Goal: Information Seeking & Learning: Learn about a topic

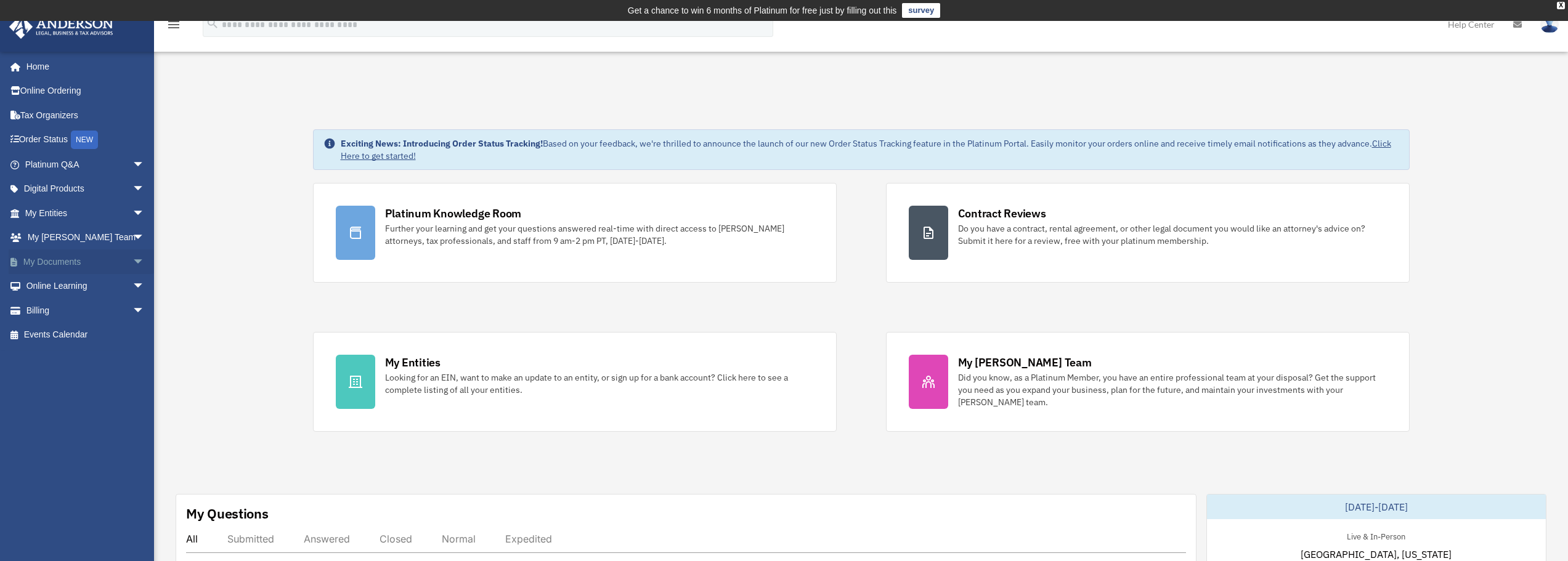
click at [133, 259] on span "arrow_drop_down" at bounding box center [145, 262] width 25 height 26
click at [66, 115] on link "Tax Organizers" at bounding box center [86, 115] width 154 height 25
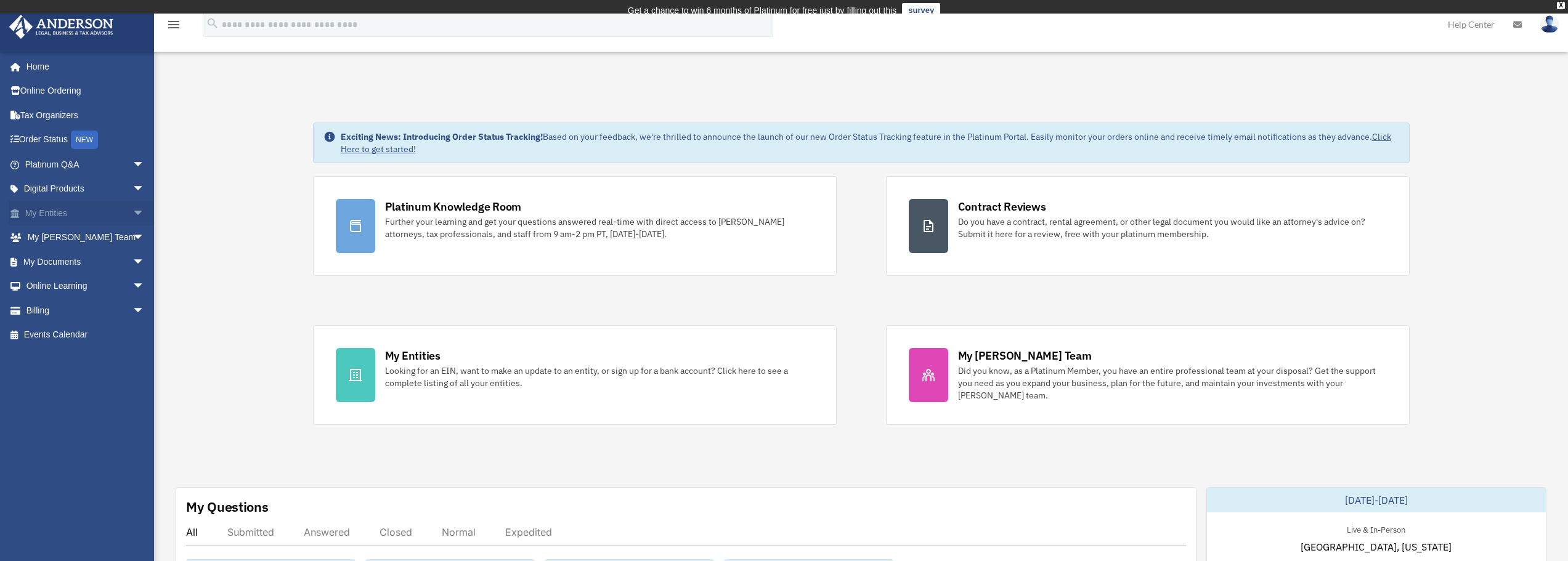
click at [65, 208] on link "My Entities arrow_drop_down" at bounding box center [86, 212] width 154 height 25
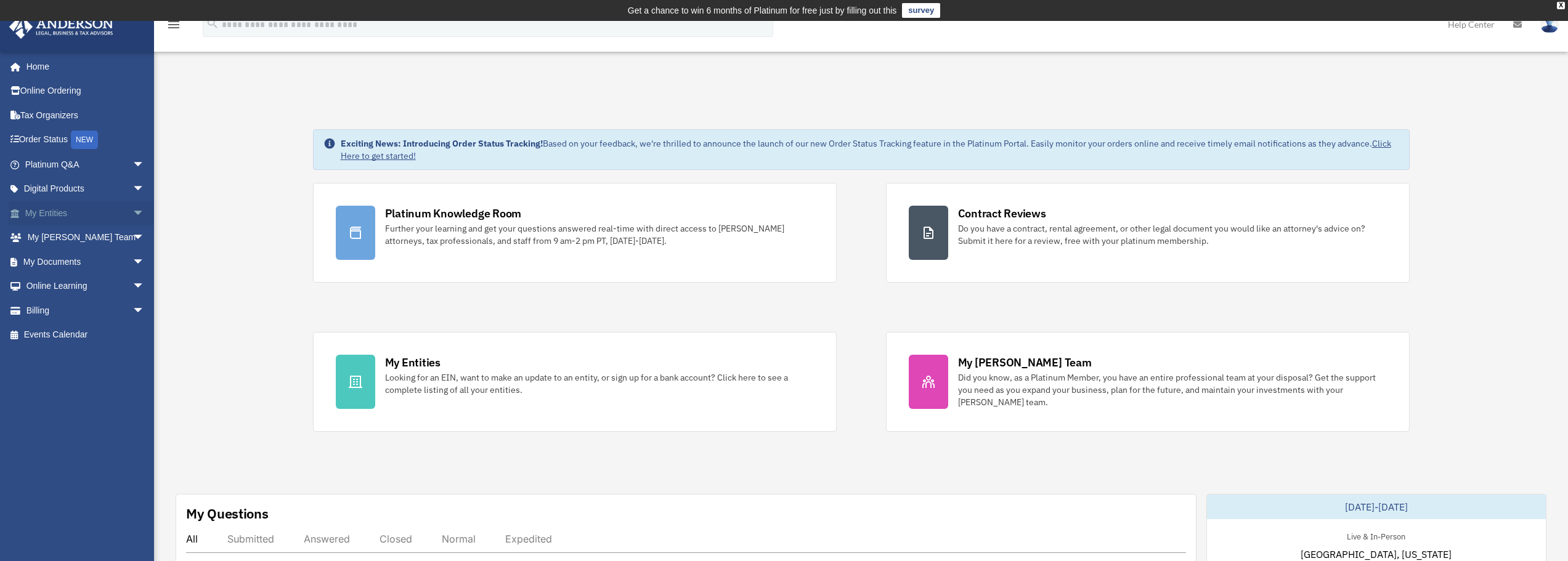
click at [133, 209] on span "arrow_drop_down" at bounding box center [145, 213] width 25 height 26
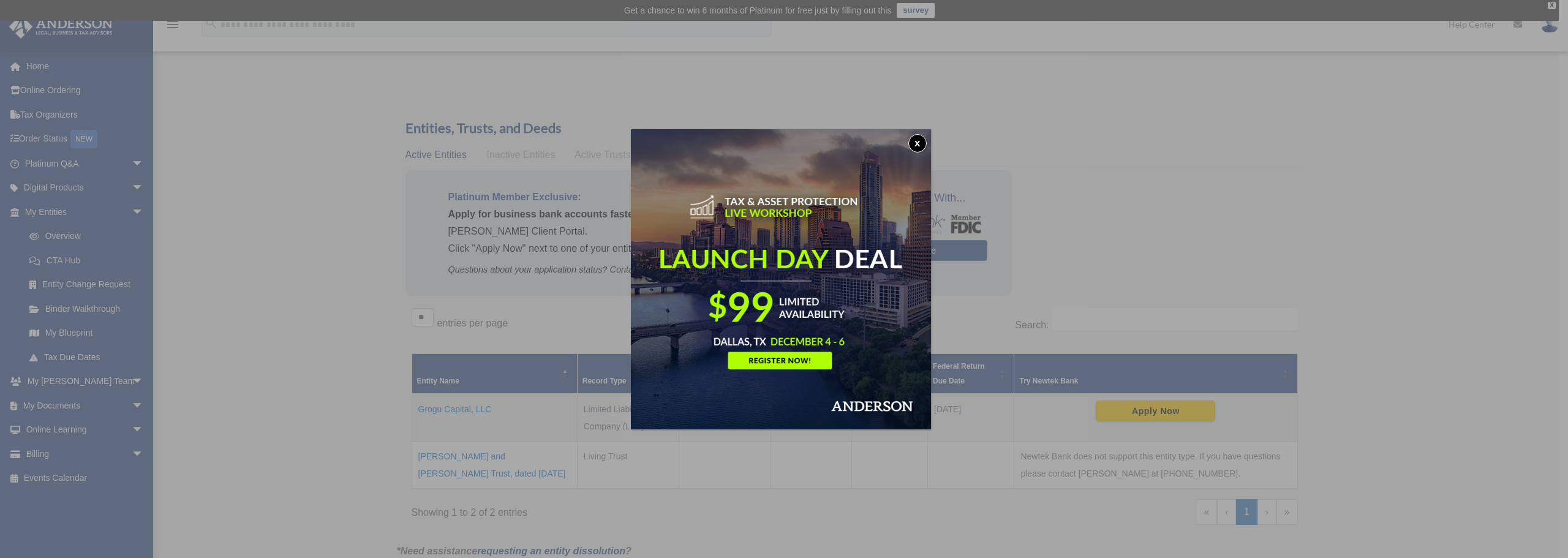
click at [924, 142] on button "x" at bounding box center [917, 143] width 19 height 19
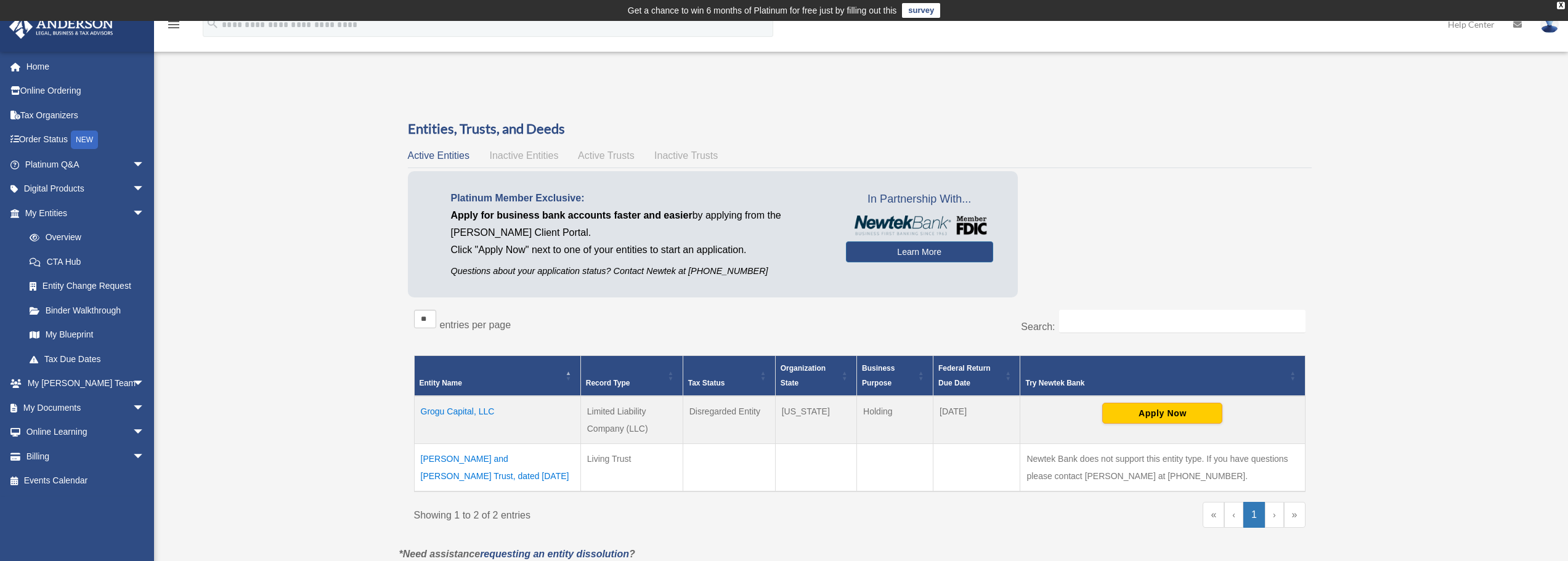
click at [537, 150] on span "Inactive Entities" at bounding box center [523, 155] width 69 height 11
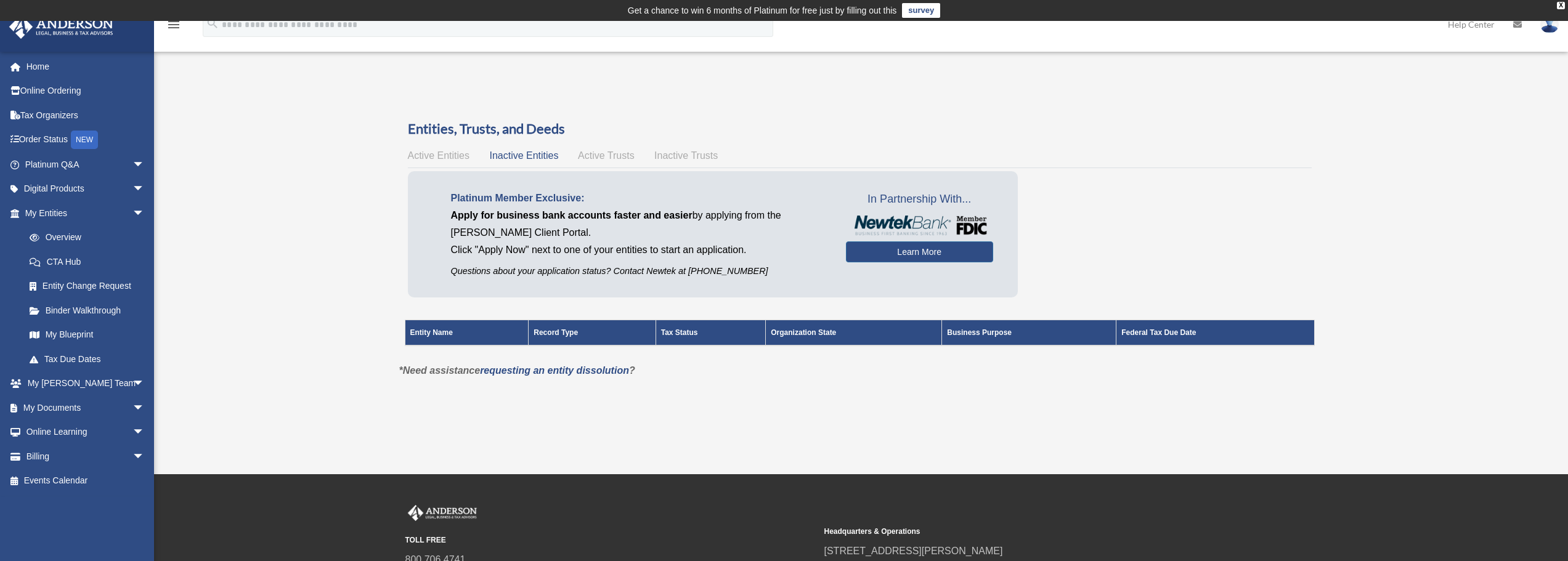
click at [608, 154] on span "Active Trusts" at bounding box center [607, 155] width 57 height 11
click at [670, 155] on span "Inactive Trusts" at bounding box center [685, 155] width 64 height 11
click at [433, 149] on div "Active Entities Inactive Entities Active Trusts Inactive Trusts" at bounding box center [859, 156] width 903 height 18
click at [433, 155] on span "Active Entities" at bounding box center [438, 155] width 62 height 11
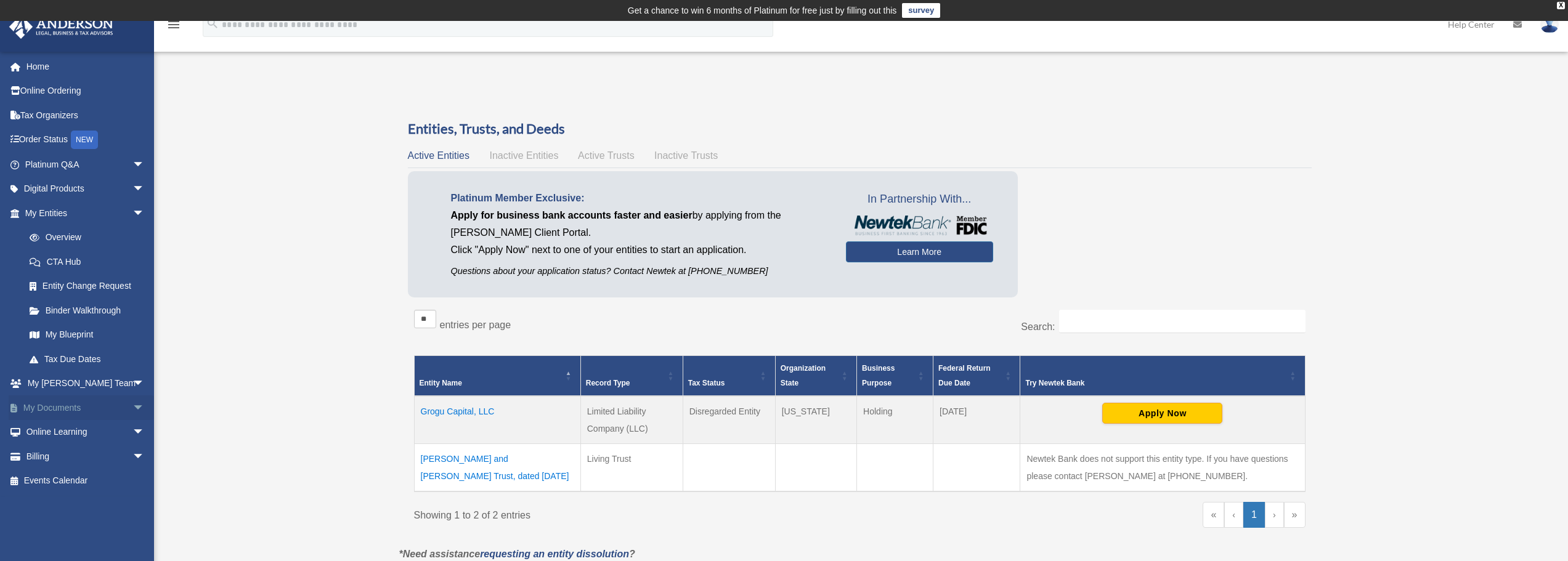
click at [133, 405] on span "arrow_drop_down" at bounding box center [145, 408] width 25 height 26
click at [1559, 3] on div "X" at bounding box center [1560, 6] width 8 height 8
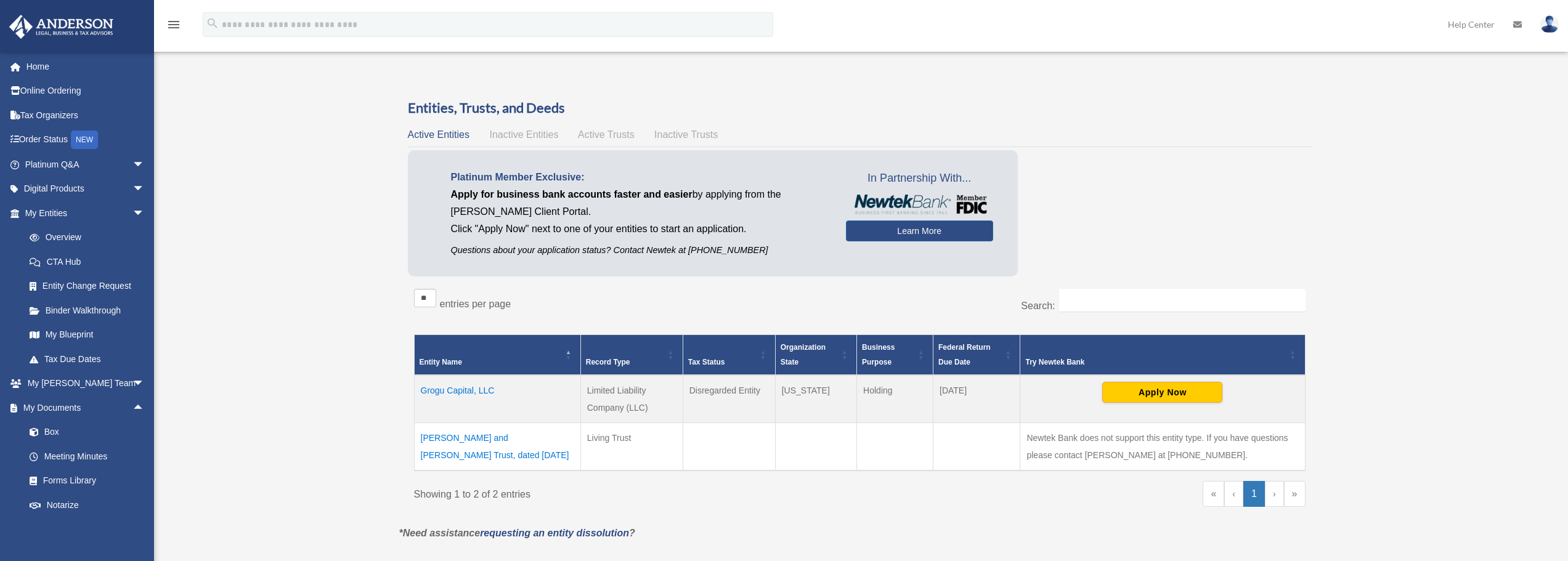
click at [1480, 22] on link "Help Center" at bounding box center [1471, 24] width 65 height 48
click at [1519, 25] on icon at bounding box center [1517, 25] width 9 height 9
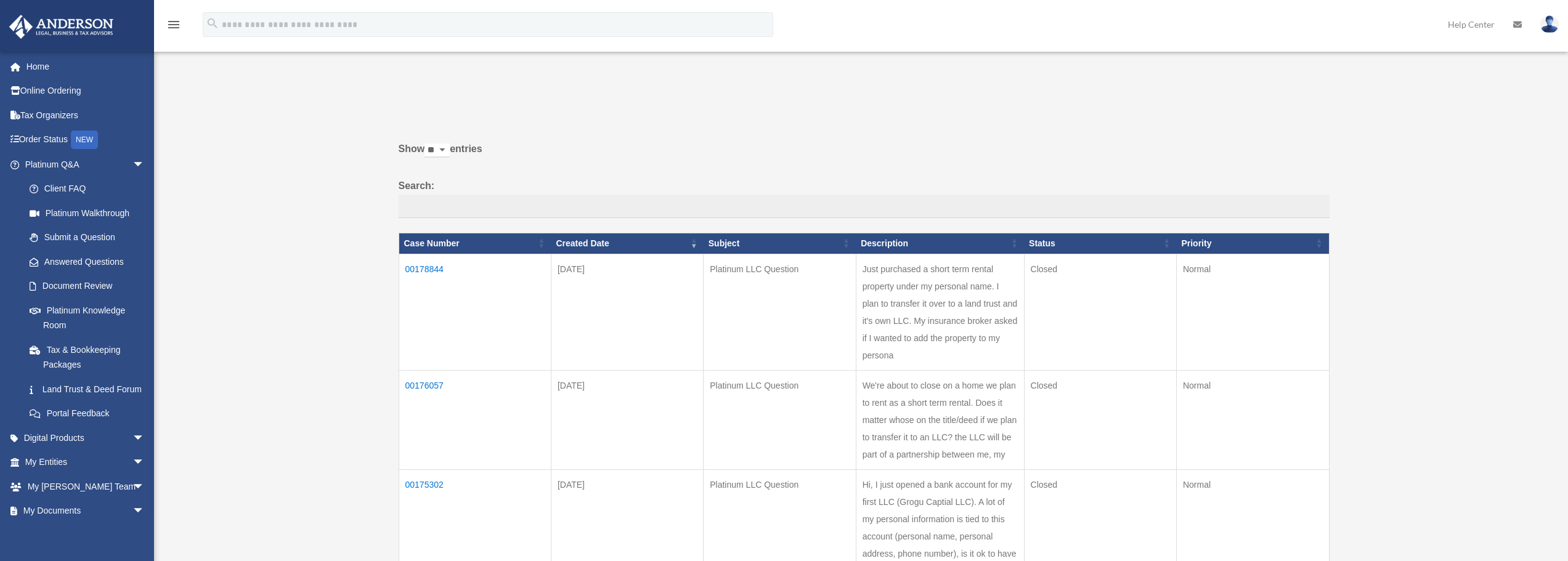
click at [429, 268] on td "00178844" at bounding box center [474, 311] width 152 height 116
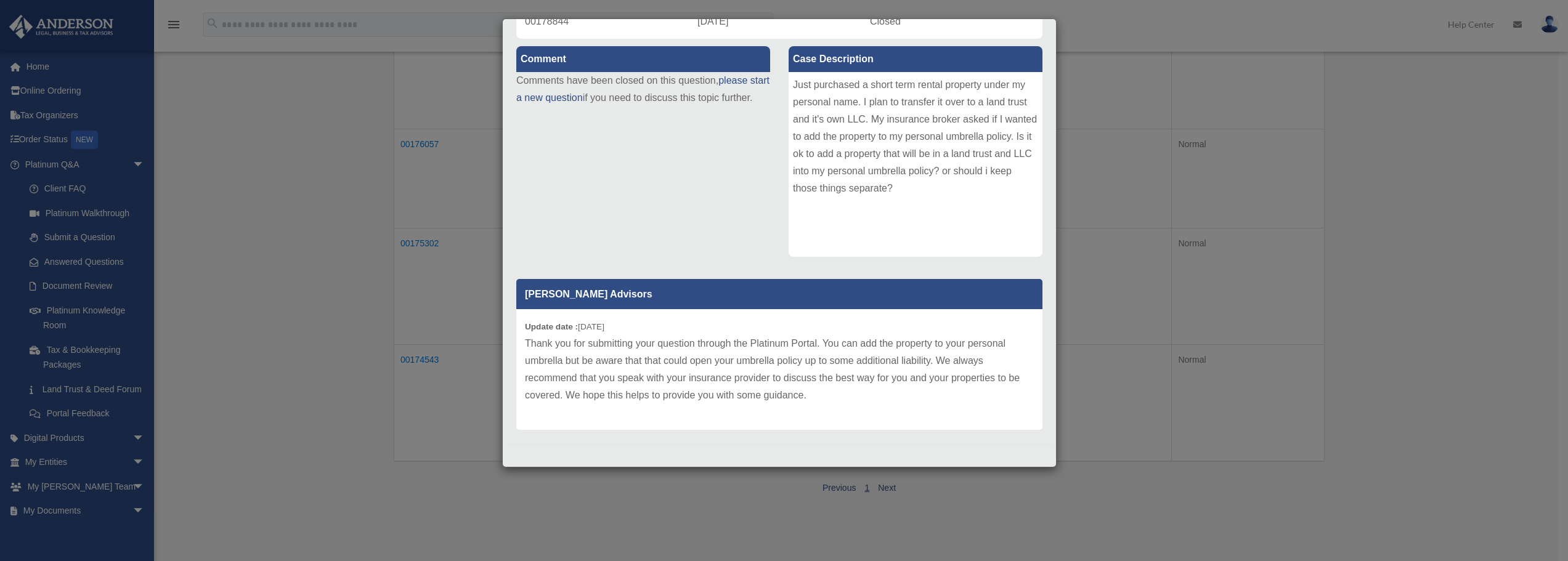
scroll to position [247, 0]
click at [313, 260] on div "Case Detail × Platinum LLC Question Case Number 00178844 Created Date [DATE] St…" at bounding box center [784, 280] width 1568 height 561
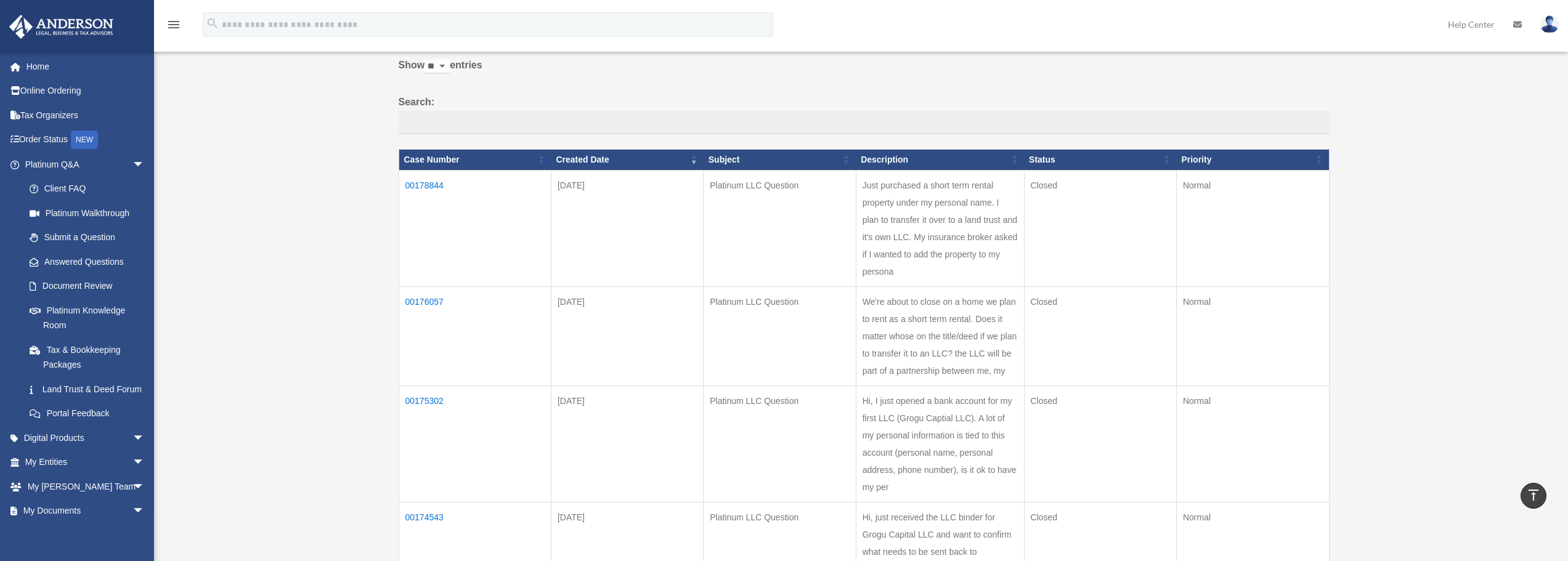
scroll to position [82, 0]
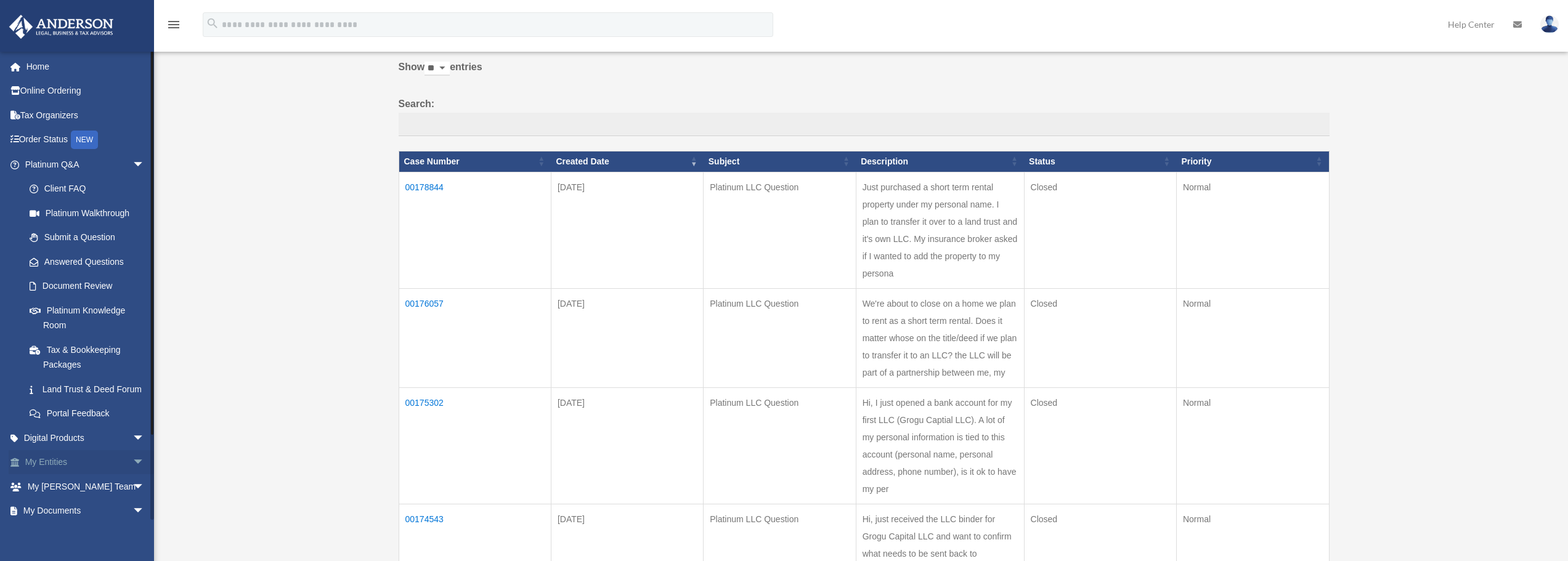
click at [116, 475] on link "My Entities arrow_drop_down" at bounding box center [86, 462] width 154 height 25
click at [133, 476] on span "arrow_drop_down" at bounding box center [145, 463] width 25 height 26
click at [74, 401] on link "Land Trust & Deed Forum" at bounding box center [90, 388] width 145 height 25
click at [76, 388] on link "Land Trust & Deed Forum" at bounding box center [90, 388] width 145 height 25
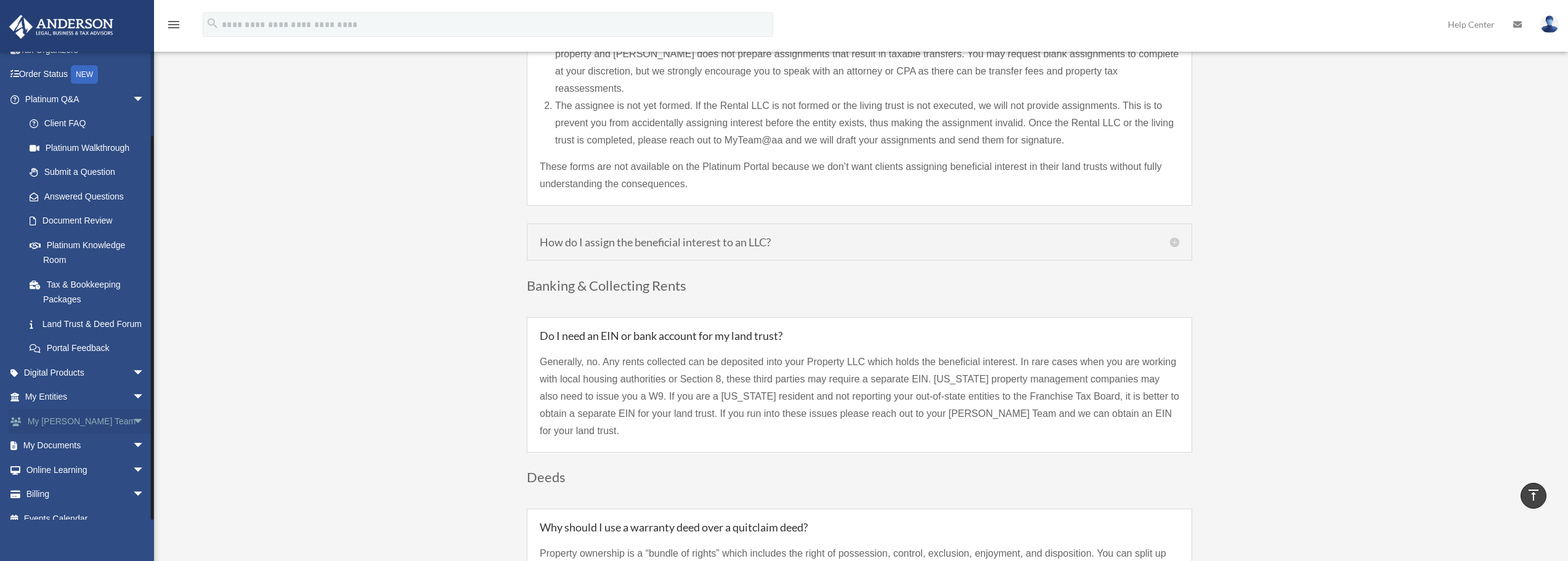
scroll to position [94, 0]
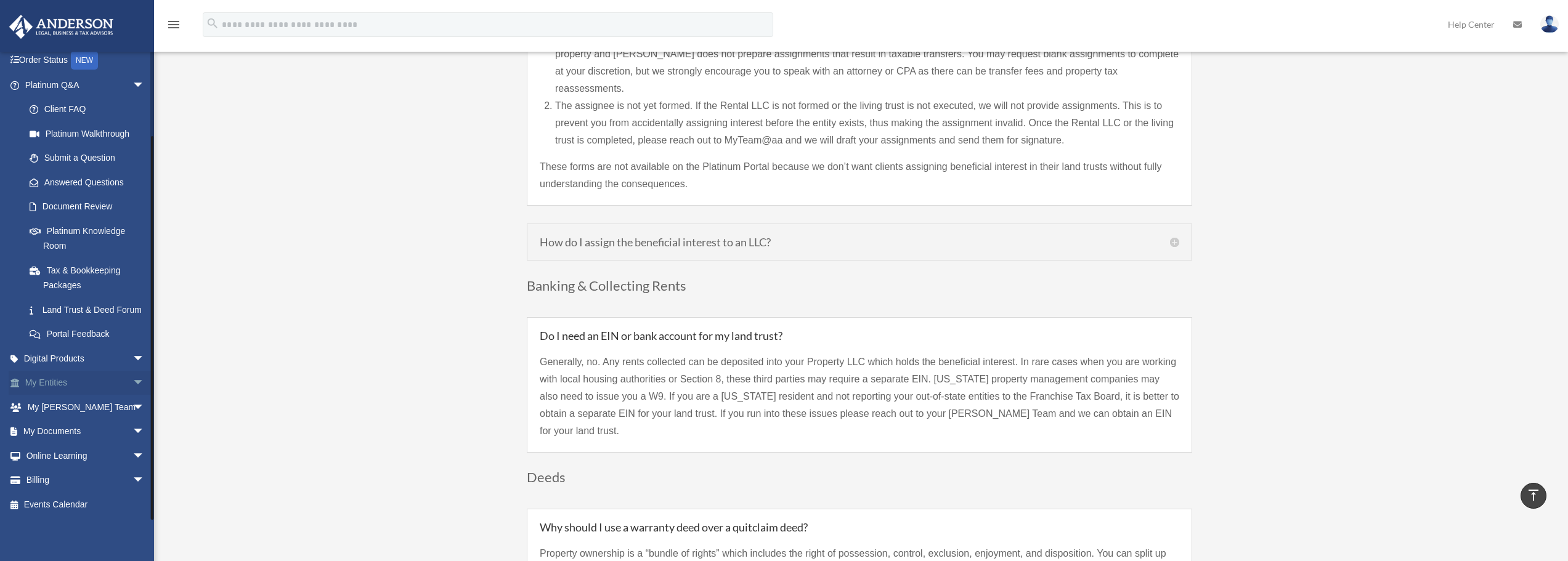
click at [57, 377] on link "My Entities arrow_drop_down" at bounding box center [86, 382] width 154 height 25
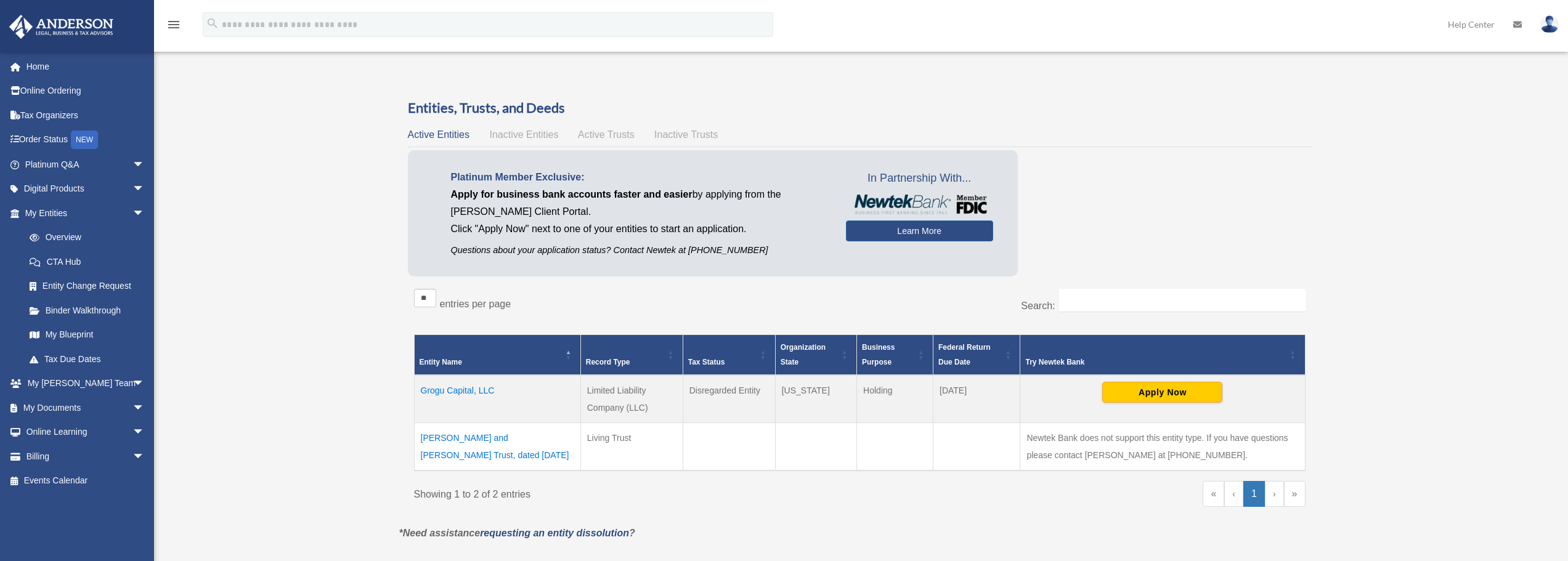
click at [447, 385] on td "Grogu Capital, LLC" at bounding box center [496, 399] width 166 height 48
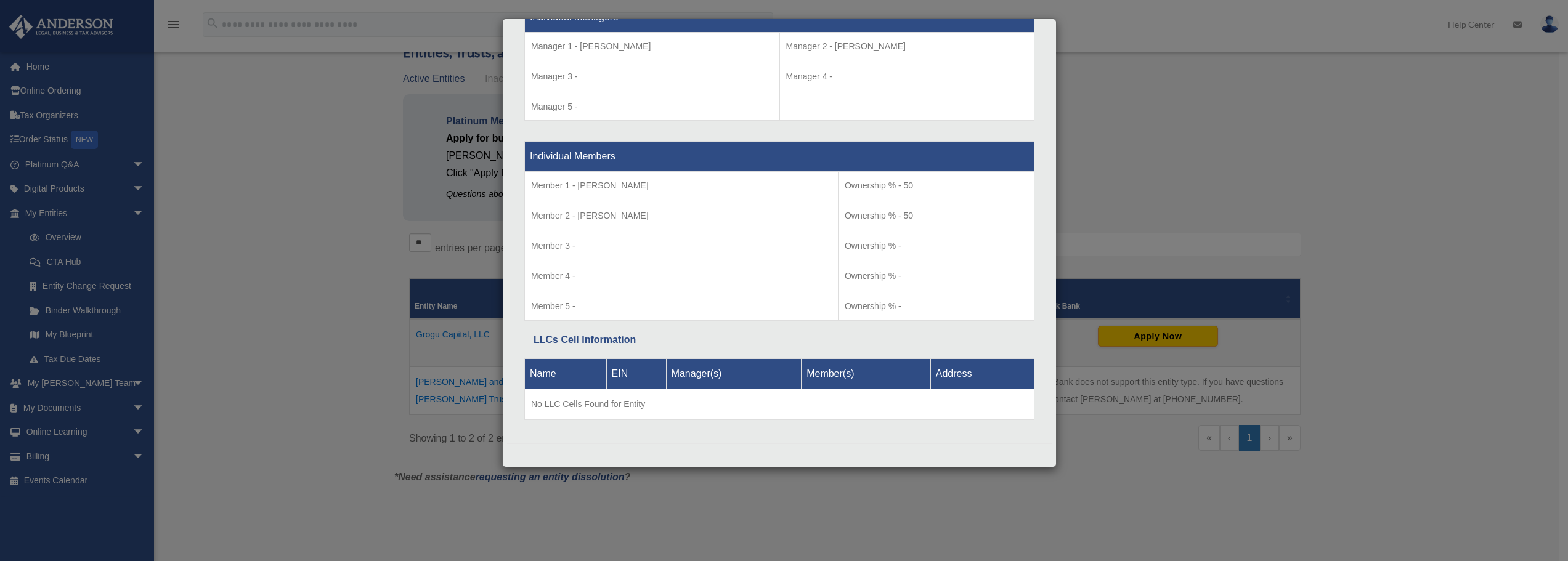
scroll to position [82, 0]
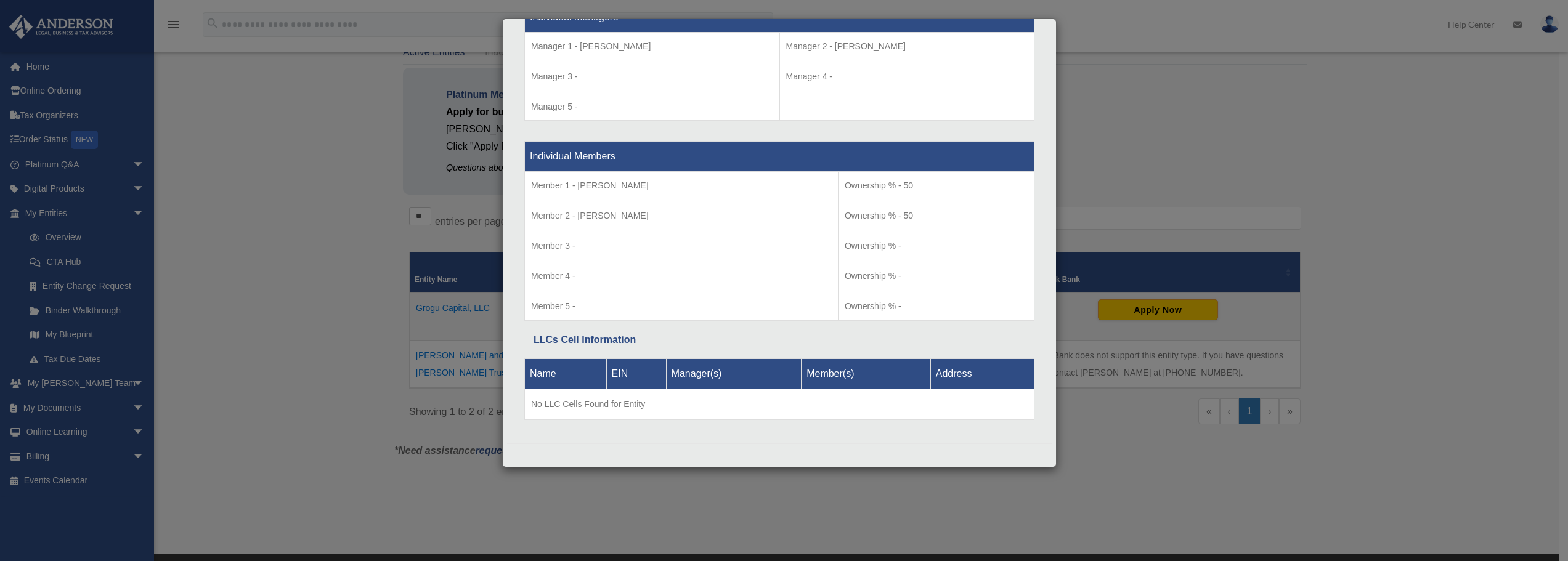
click at [310, 253] on div "Details × Articles Sent Organizational Date" at bounding box center [784, 280] width 1568 height 561
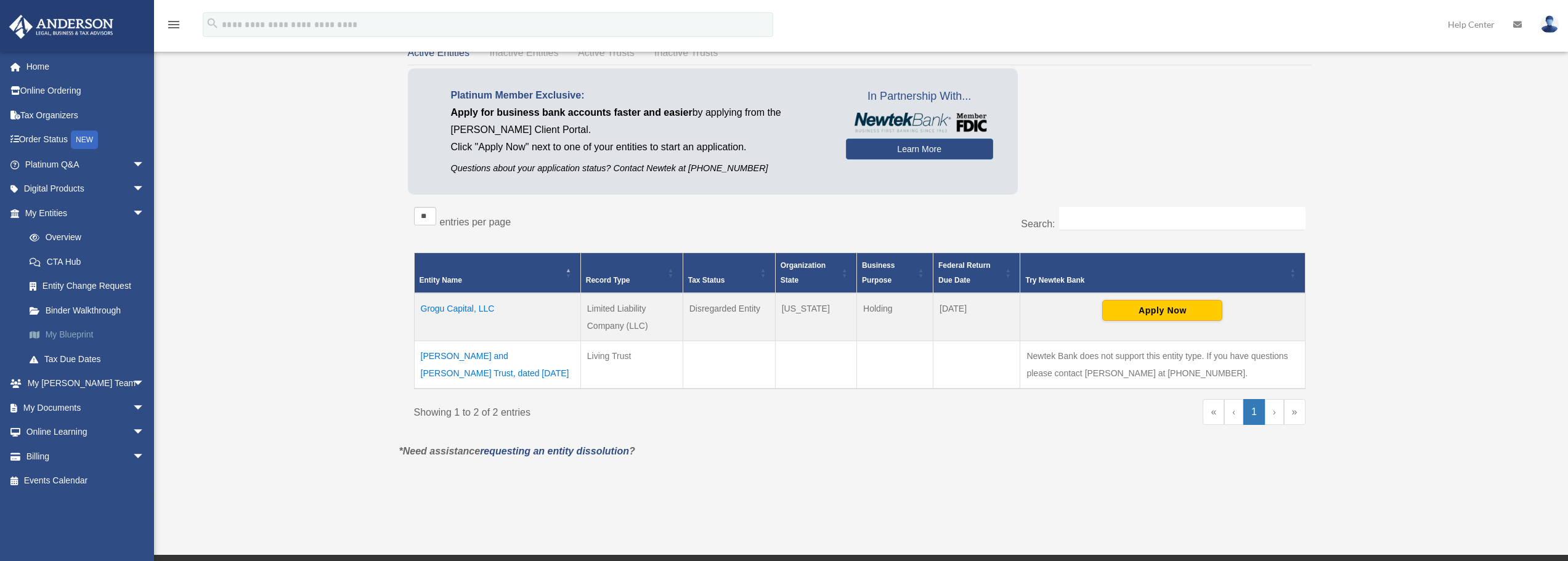
click at [82, 335] on link "My Blueprint" at bounding box center [90, 334] width 145 height 25
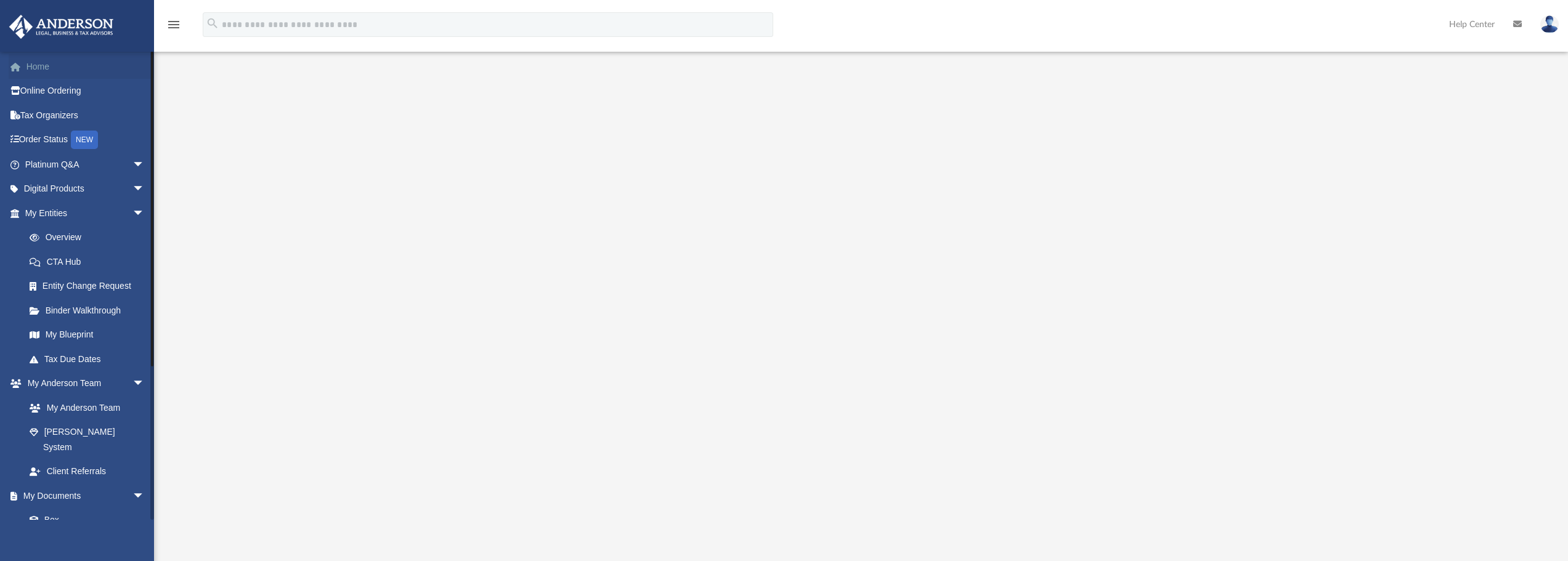
click at [87, 64] on link "Home" at bounding box center [86, 66] width 154 height 25
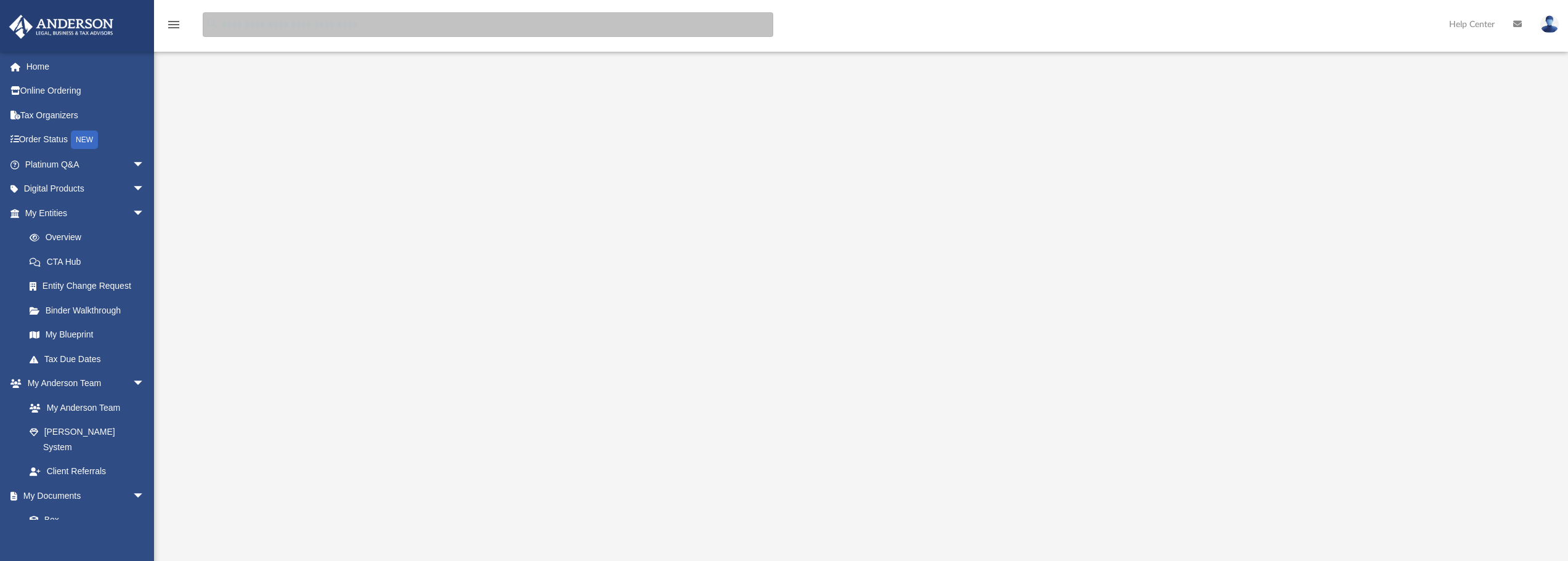
click at [268, 27] on input "search" at bounding box center [488, 25] width 570 height 25
type input "**********"
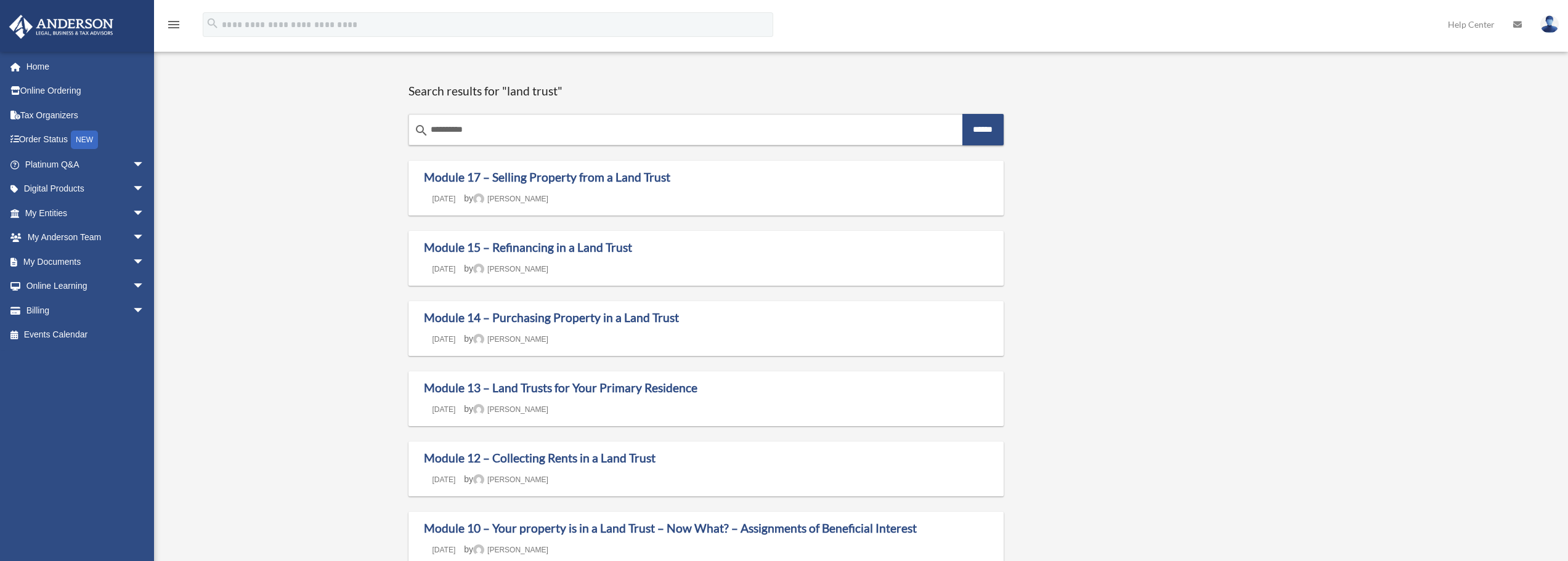
scroll to position [82, 0]
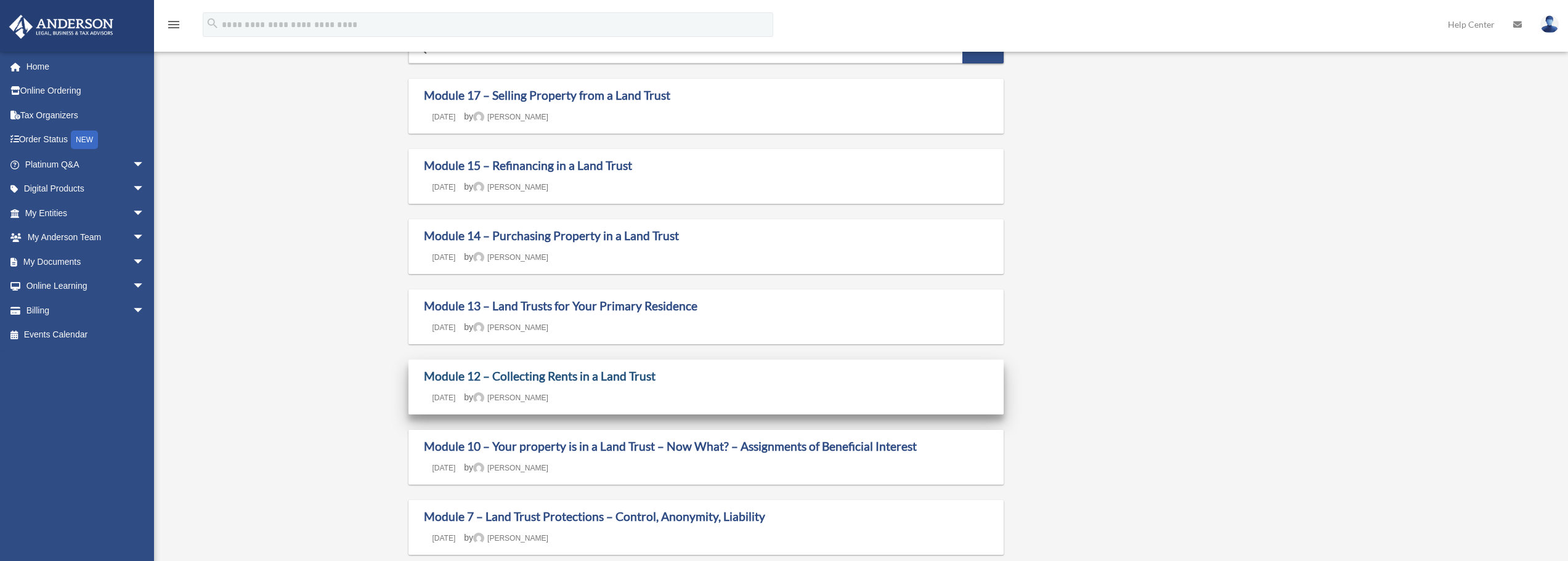
click at [597, 378] on link "Module 12 – Collecting Rents in a Land Trust" at bounding box center [540, 375] width 232 height 14
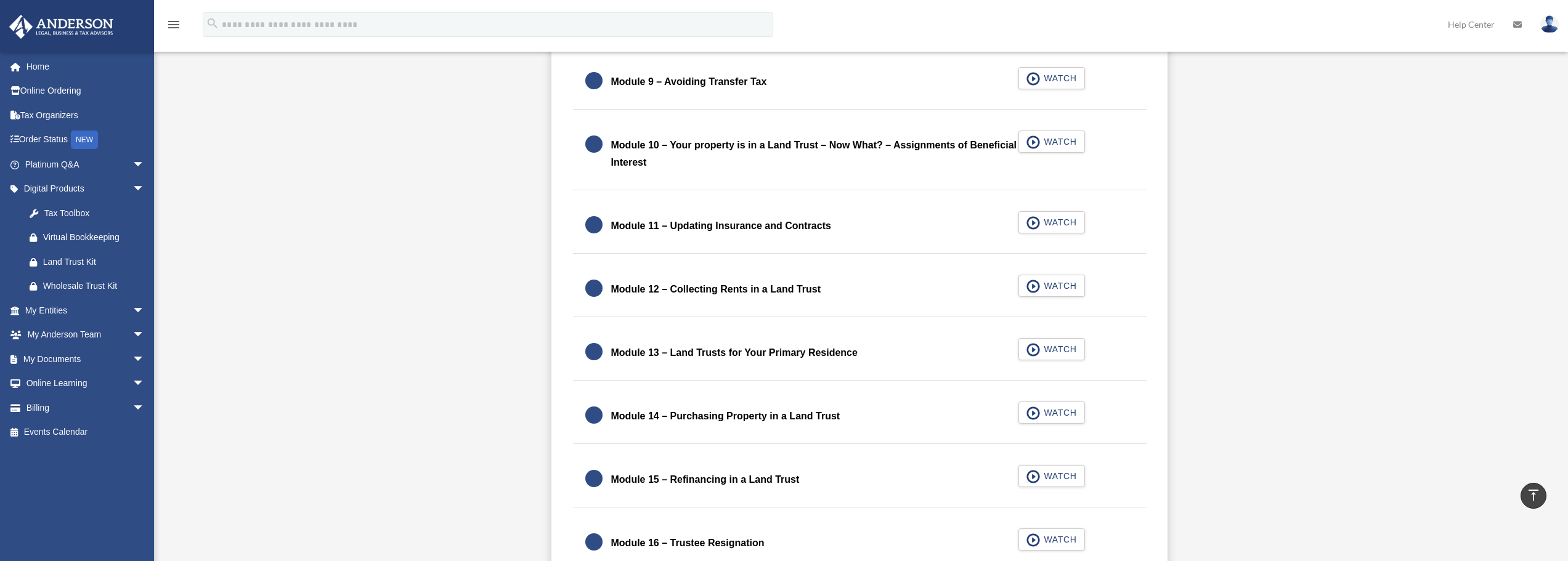
scroll to position [1395, 0]
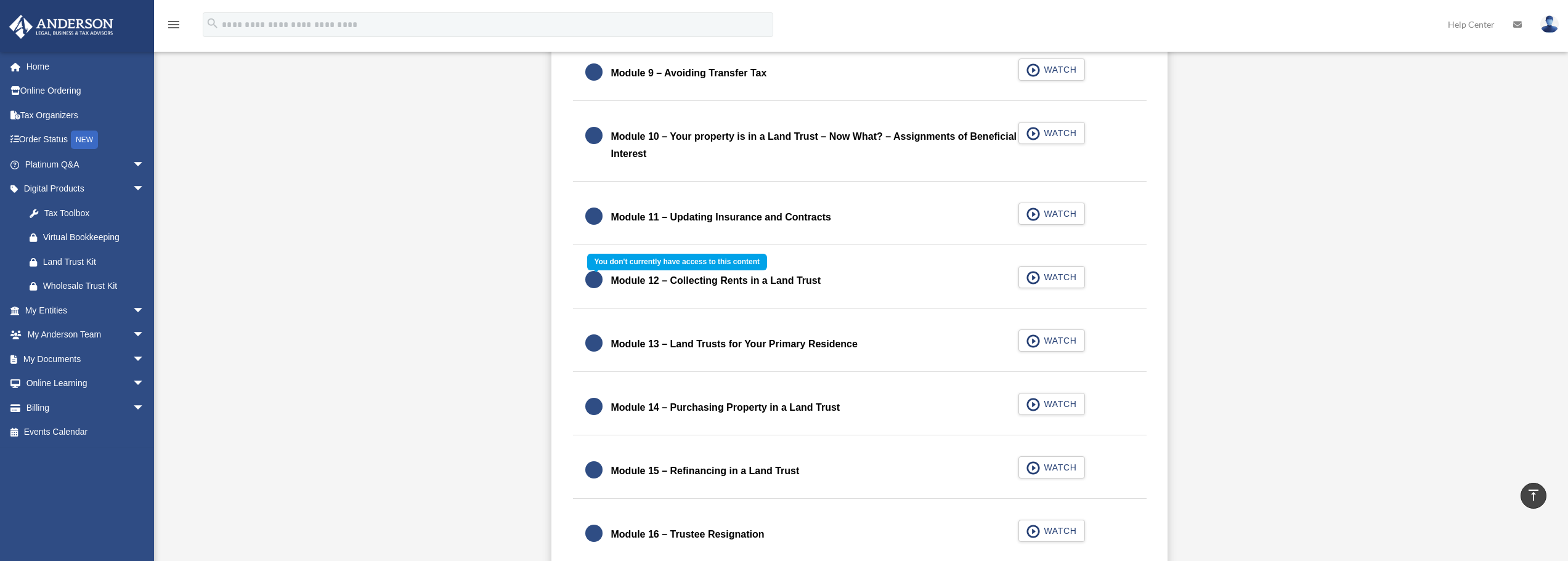
click at [677, 285] on div "Module 12 – Collecting Rents in a Land Trust WATCH" at bounding box center [859, 281] width 604 height 55
click at [1048, 280] on div "Module 12 – Collecting Rents in a Land Trust WATCH" at bounding box center [859, 281] width 604 height 55
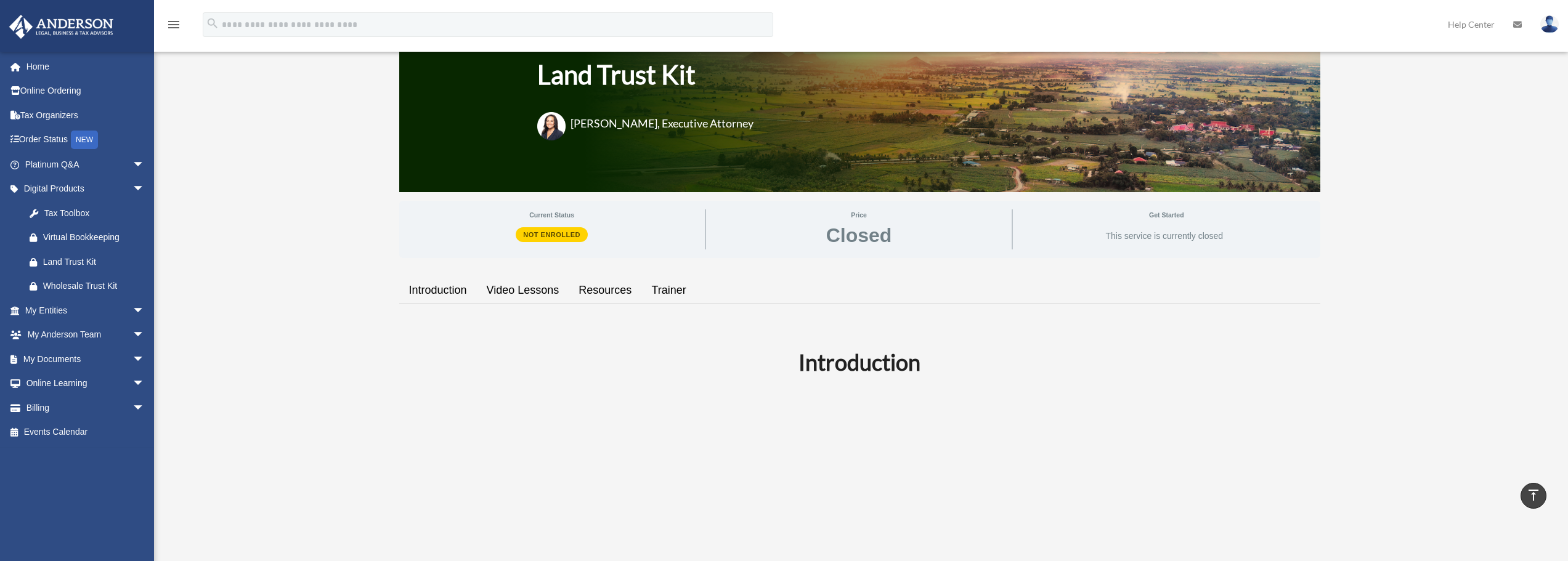
scroll to position [0, 0]
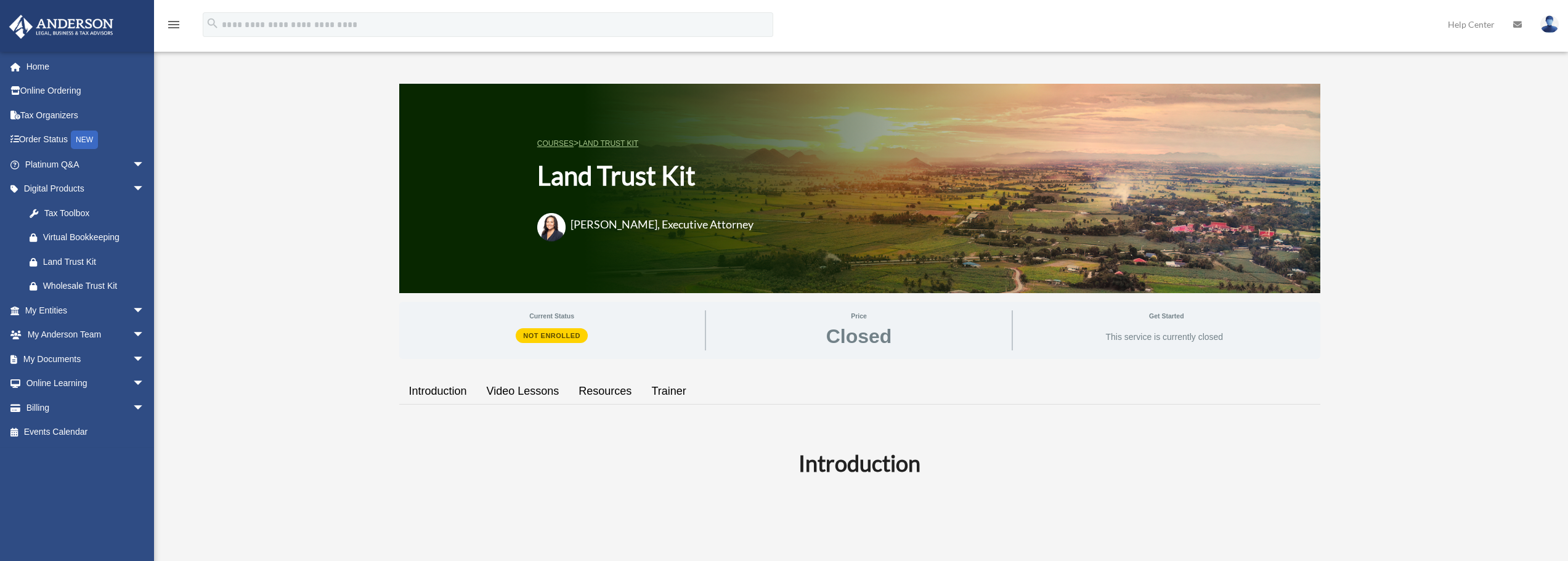
click at [420, 391] on link "Introduction" at bounding box center [437, 391] width 78 height 35
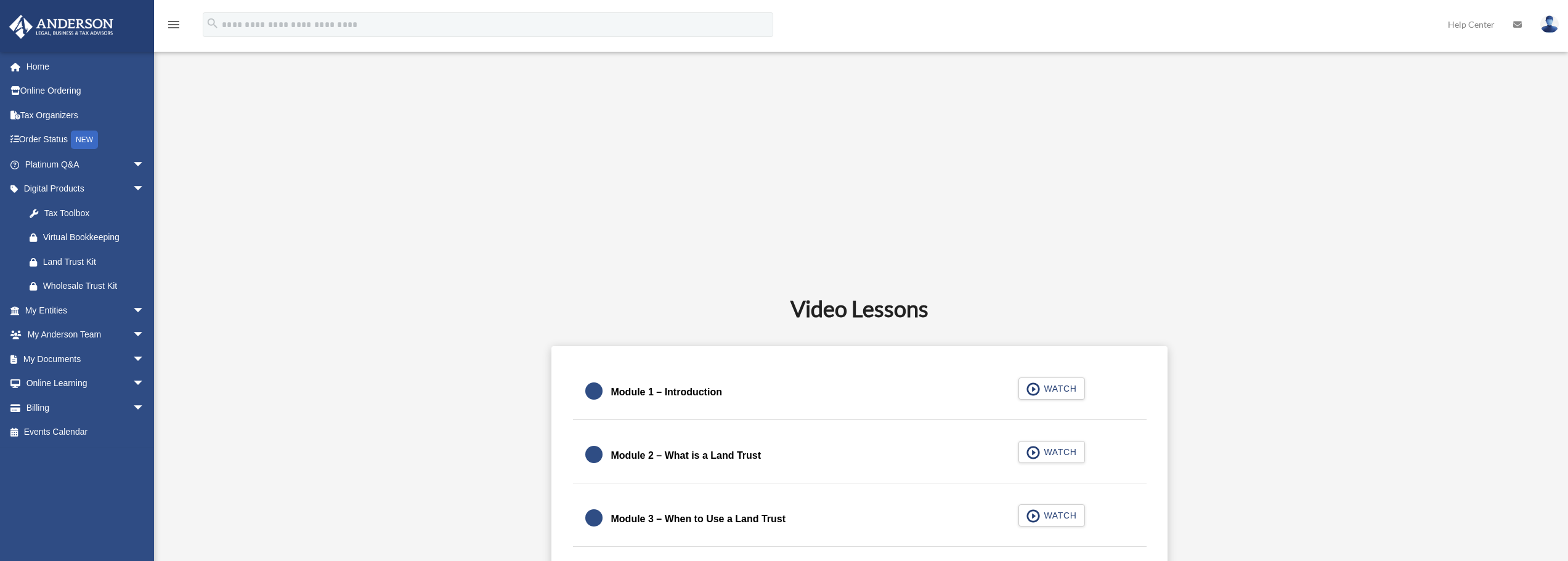
scroll to position [612, 0]
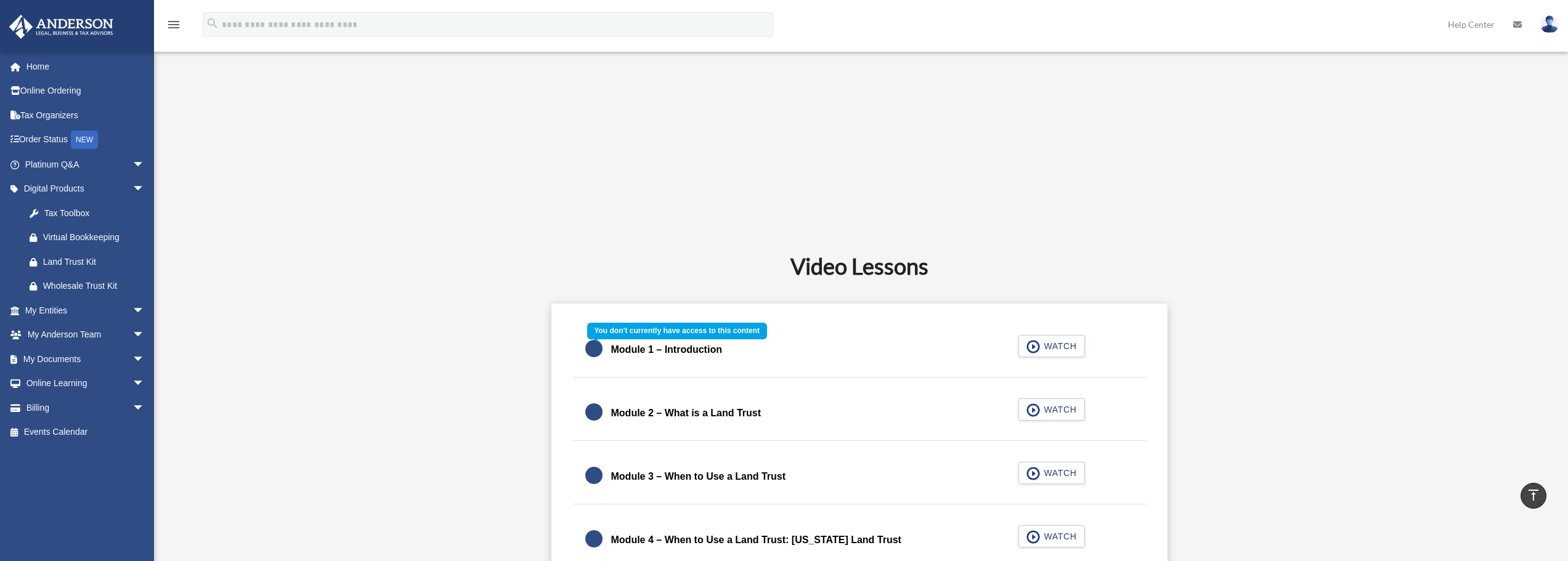
click at [1043, 350] on div "Module 1 – Introduction WATCH" at bounding box center [859, 350] width 604 height 55
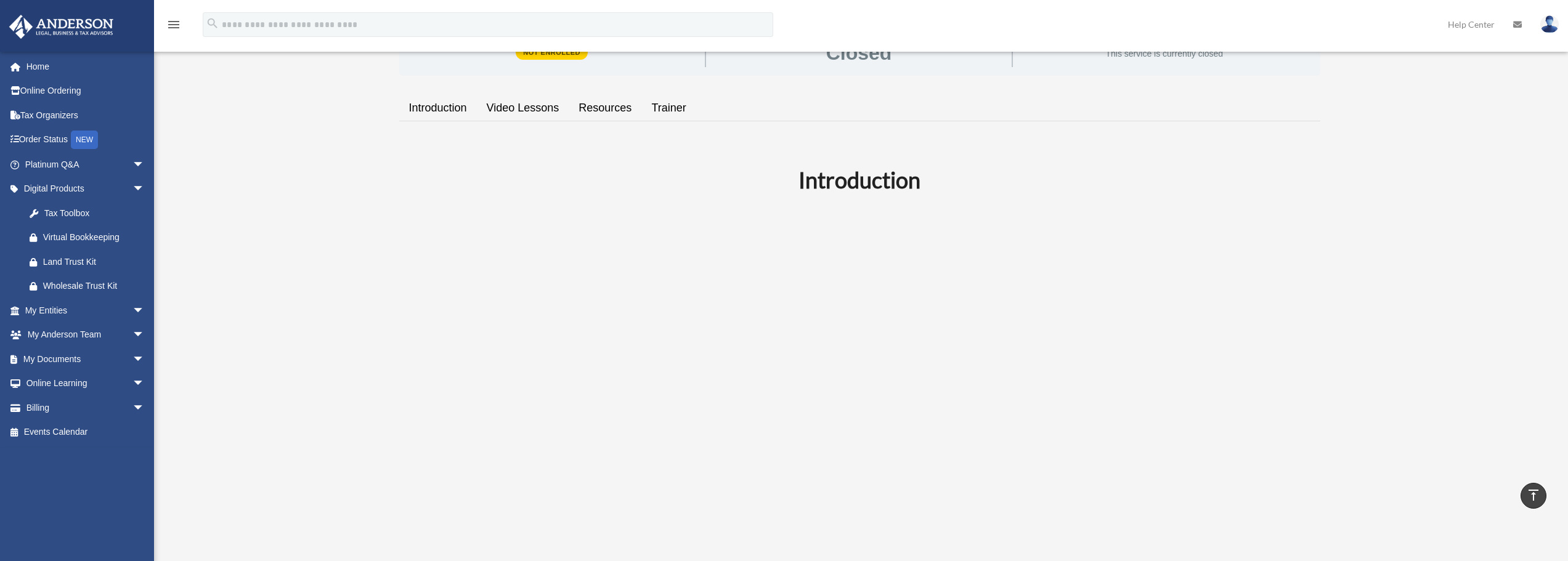
click at [529, 112] on link "Video Lessons" at bounding box center [523, 108] width 92 height 35
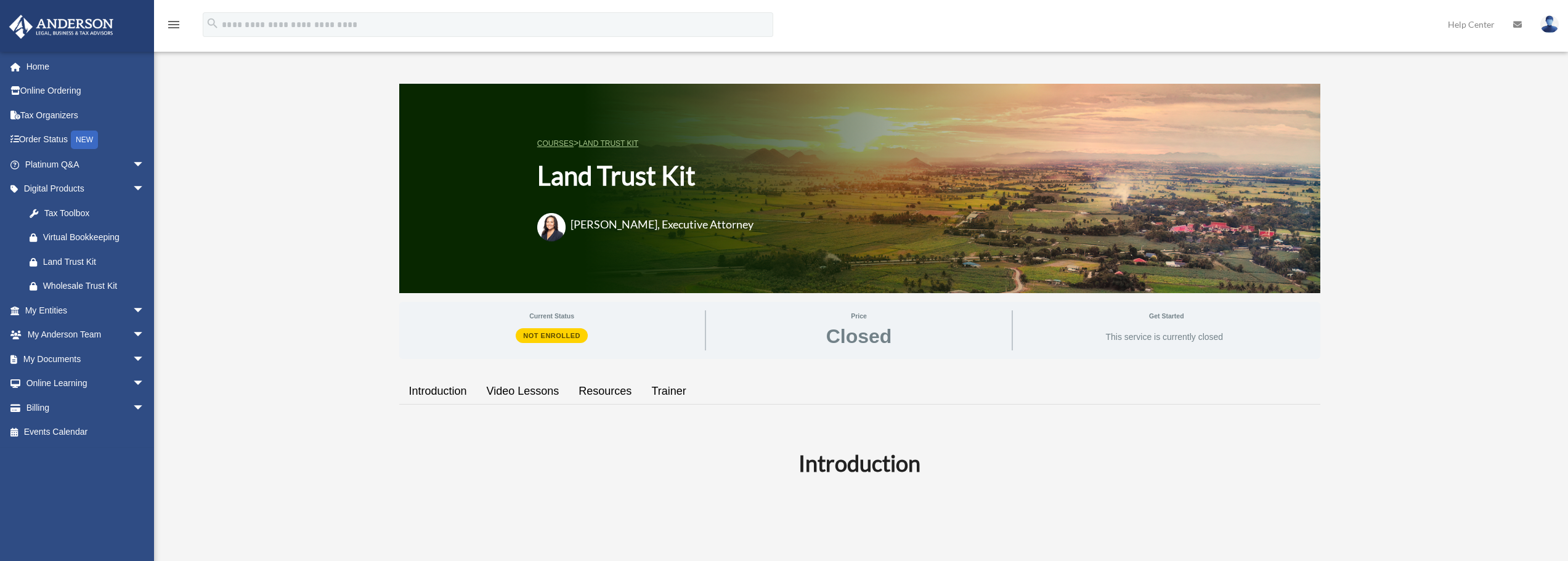
click at [626, 388] on link "Resources" at bounding box center [605, 391] width 73 height 35
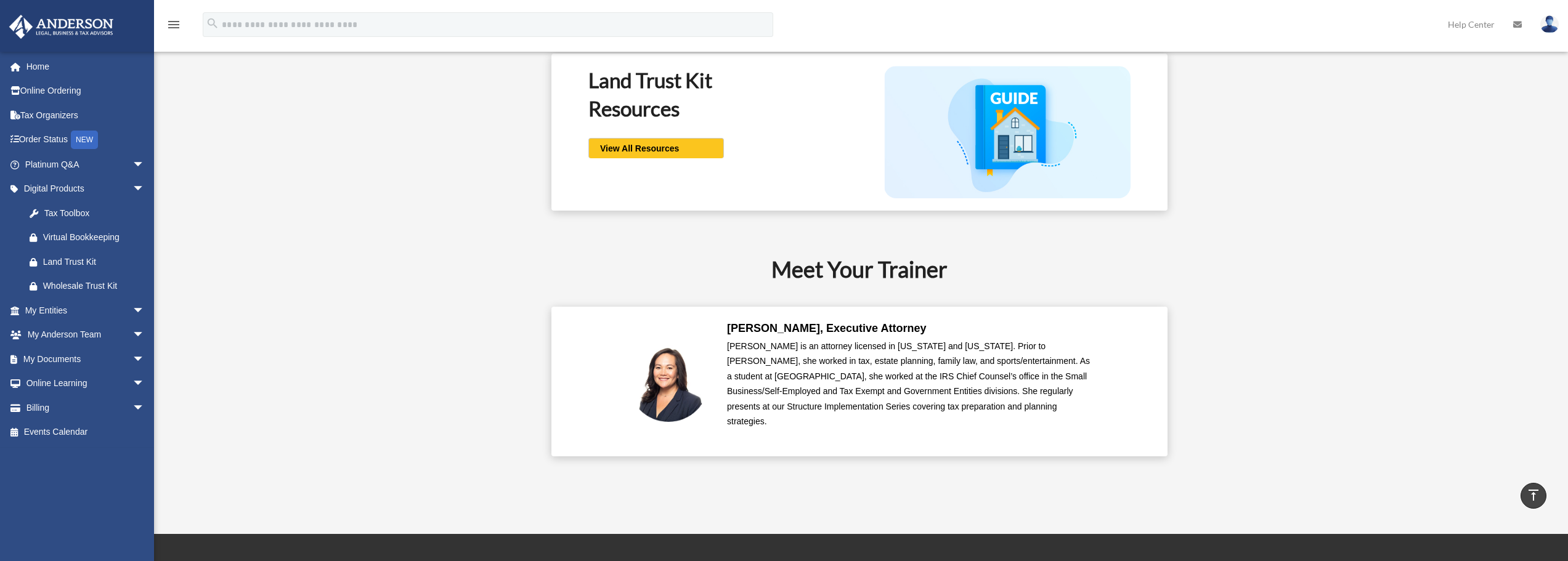
scroll to position [1996, 0]
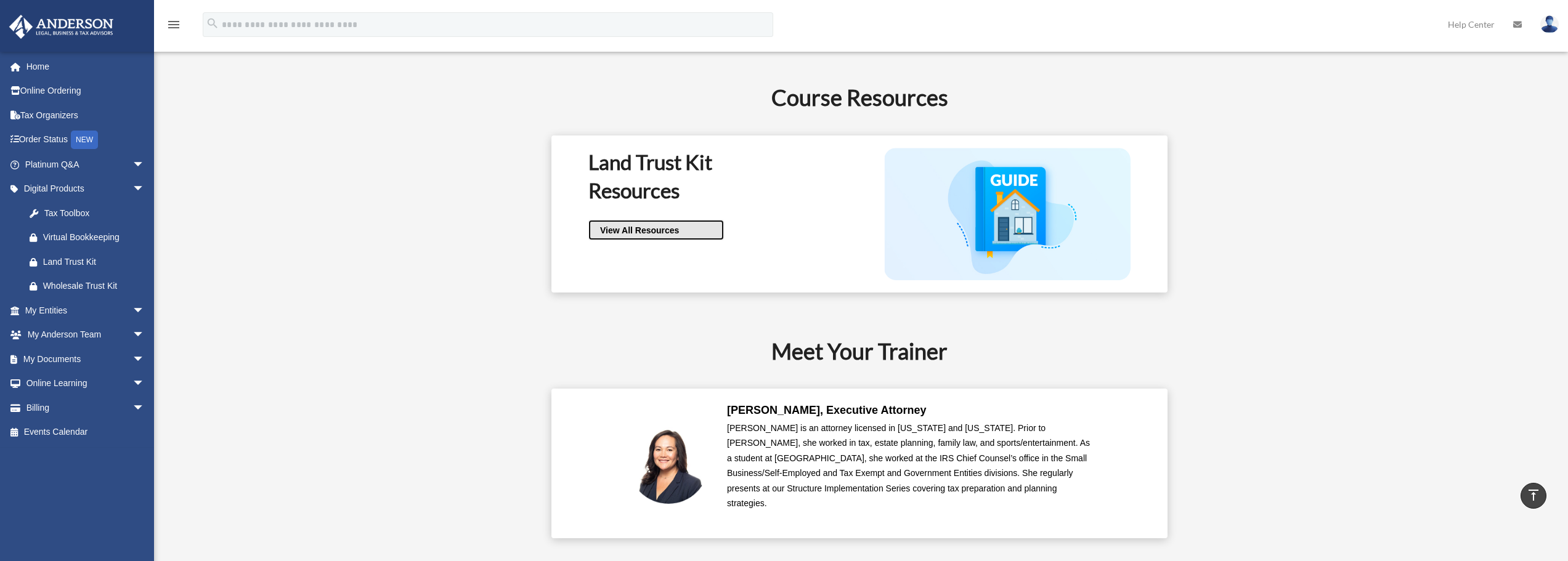
click at [636, 228] on span "View All Resources" at bounding box center [637, 230] width 83 height 13
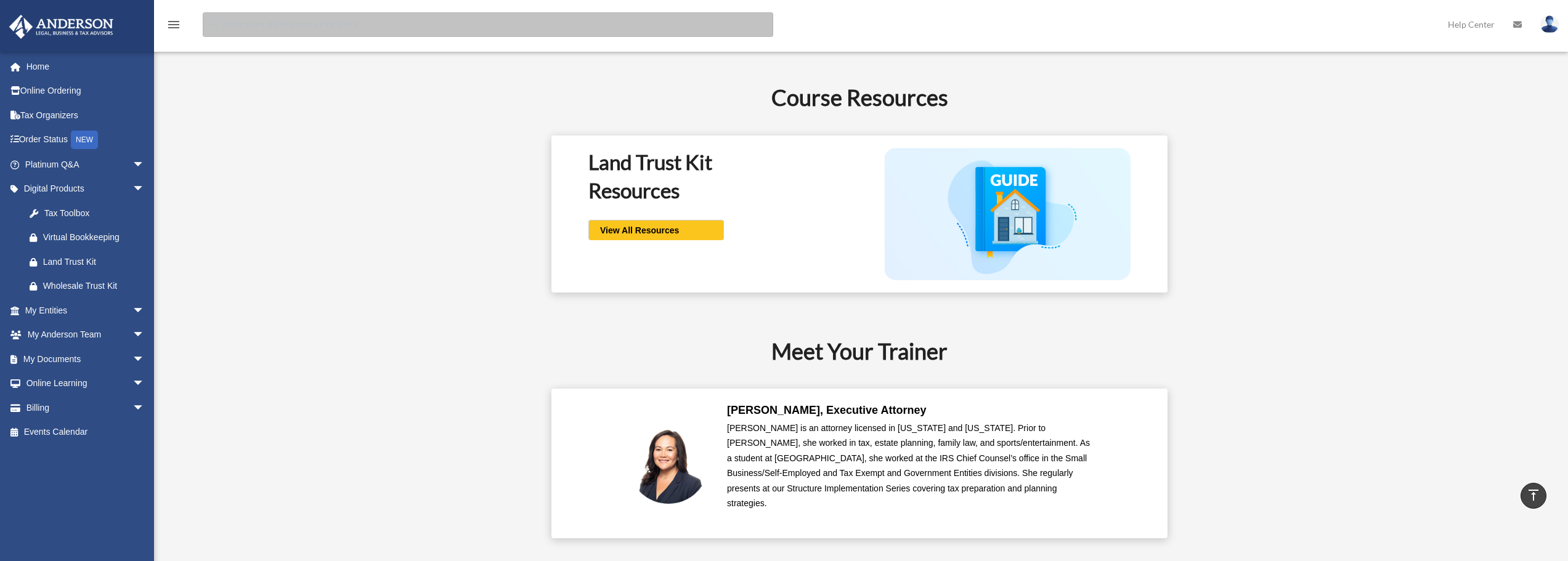
click at [343, 21] on input "search" at bounding box center [488, 25] width 570 height 25
type input "**********"
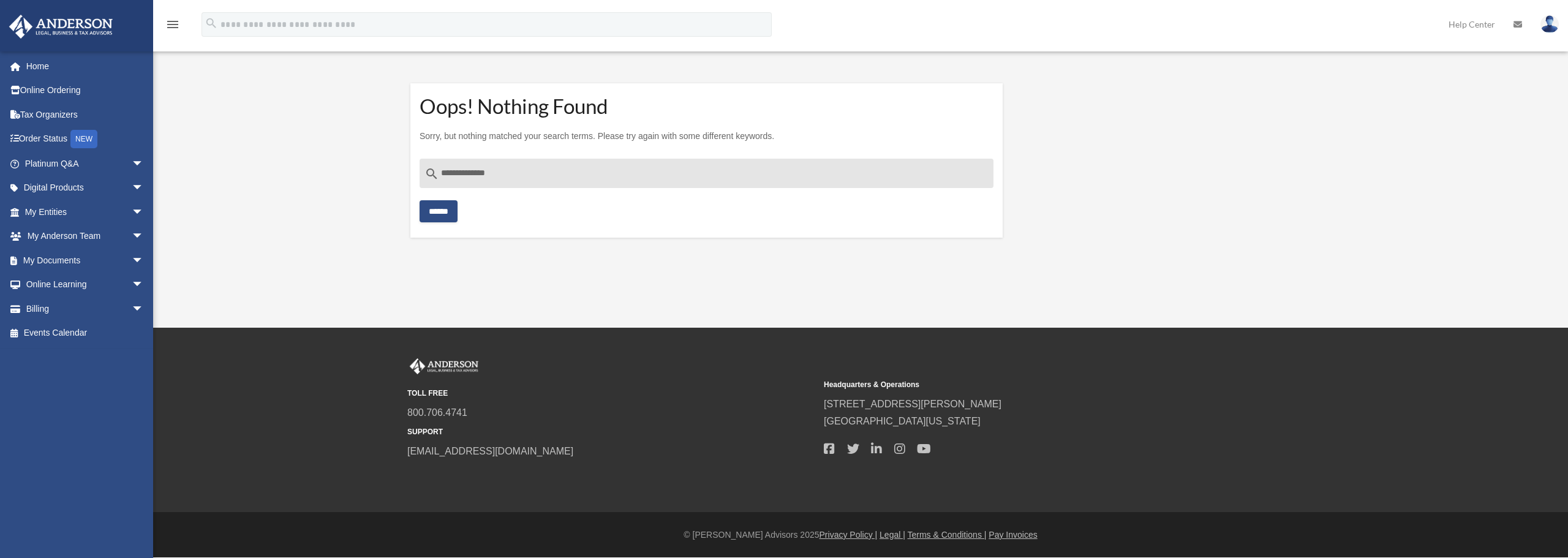
click at [347, 146] on div "[EMAIL_ADDRESS][DOMAIN_NAME] Sign Out [EMAIL_ADDRESS][DOMAIN_NAME] Home Online …" at bounding box center [784, 157] width 1568 height 190
